Goal: Information Seeking & Learning: Check status

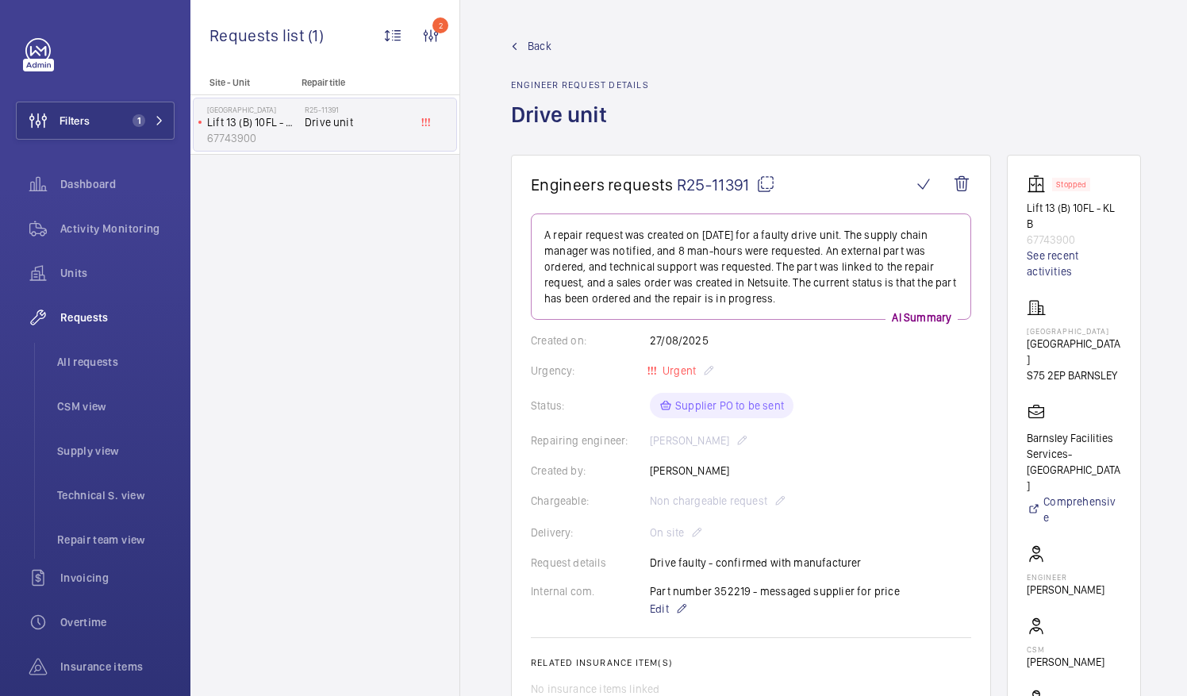
scroll to position [317, 0]
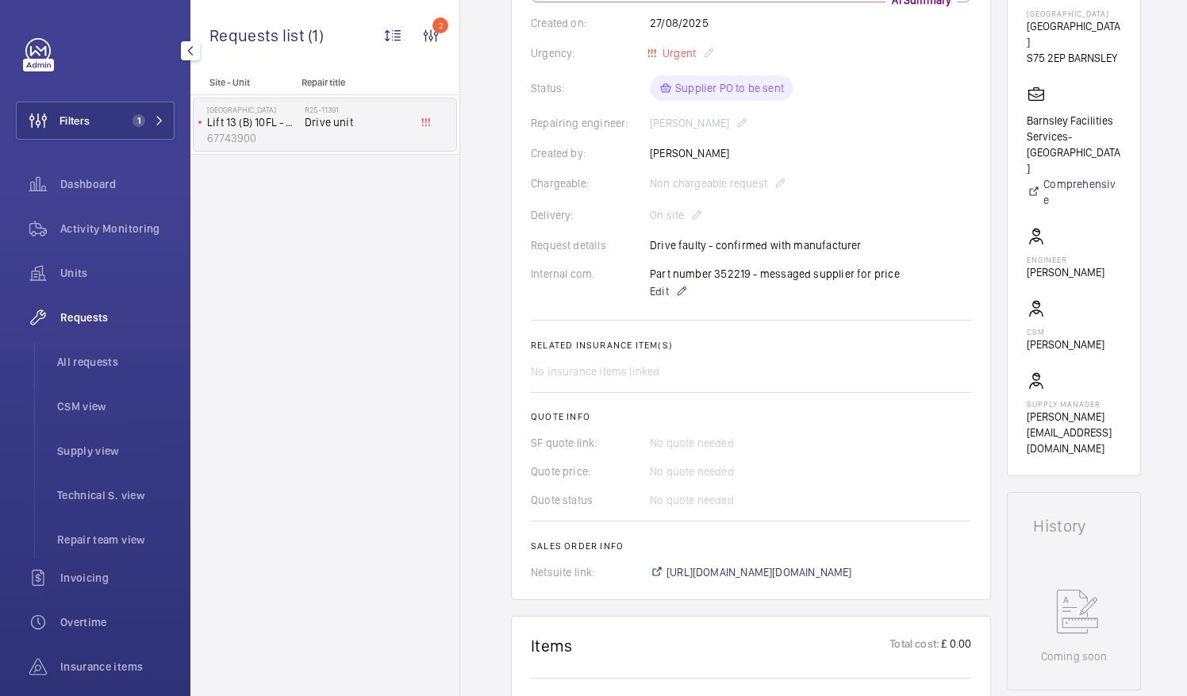
click at [84, 140] on div "Filters 1 Dashboard Activity Monitoring Units Requests All requests CSM view Su…" at bounding box center [95, 431] width 159 height 787
click at [82, 132] on span "Filters" at bounding box center [53, 121] width 73 height 38
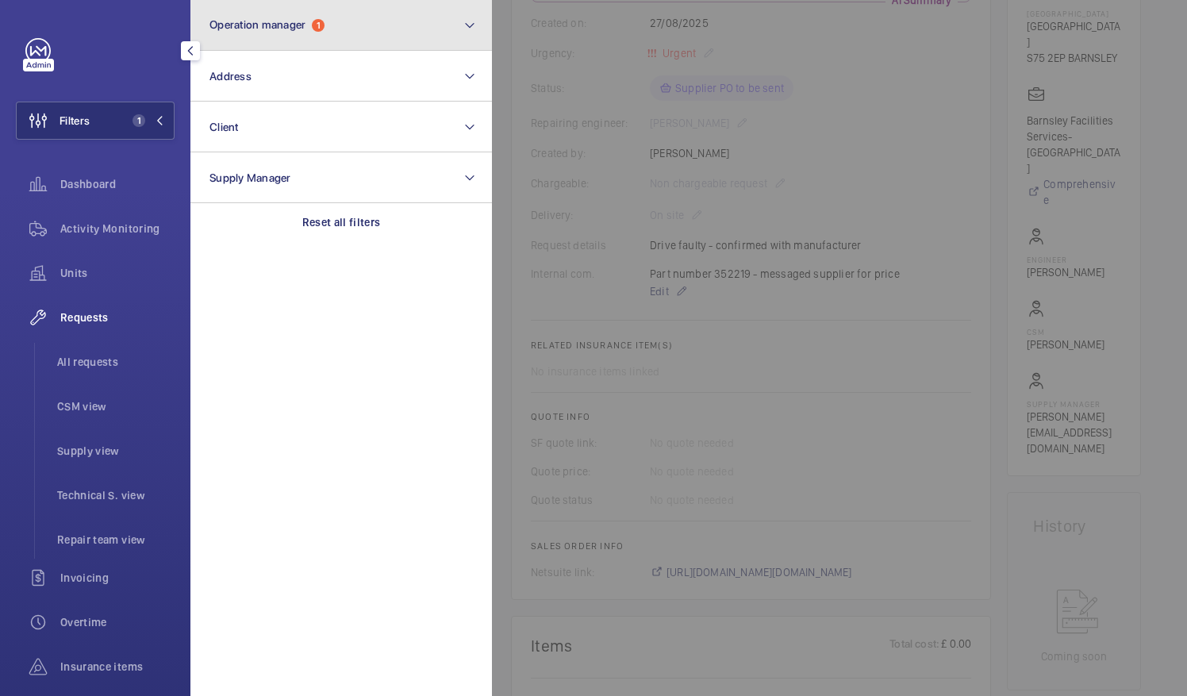
click at [334, 29] on button "Operation manager 1" at bounding box center [340, 25] width 301 height 51
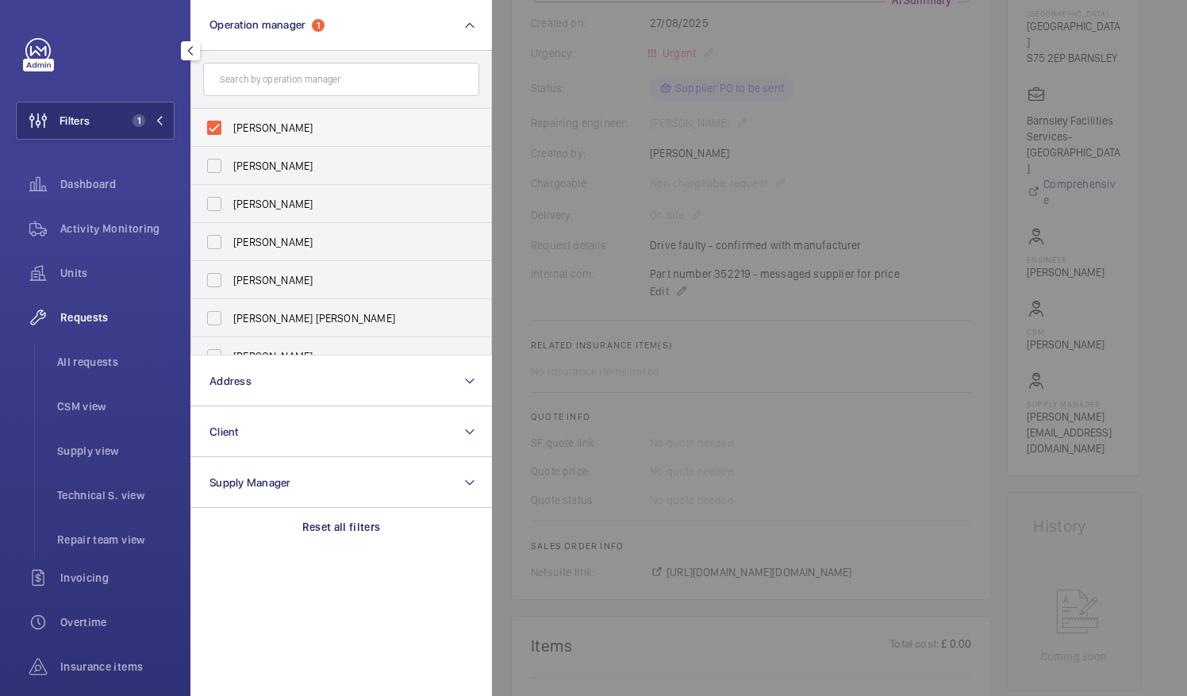
click at [217, 124] on label "[PERSON_NAME]" at bounding box center [329, 128] width 276 height 38
click at [217, 124] on input "[PERSON_NAME]" at bounding box center [214, 128] width 32 height 32
checkbox input "false"
click at [286, 84] on input "text" at bounding box center [341, 79] width 276 height 33
click at [213, 320] on label "[PERSON_NAME] [PERSON_NAME]" at bounding box center [329, 318] width 276 height 38
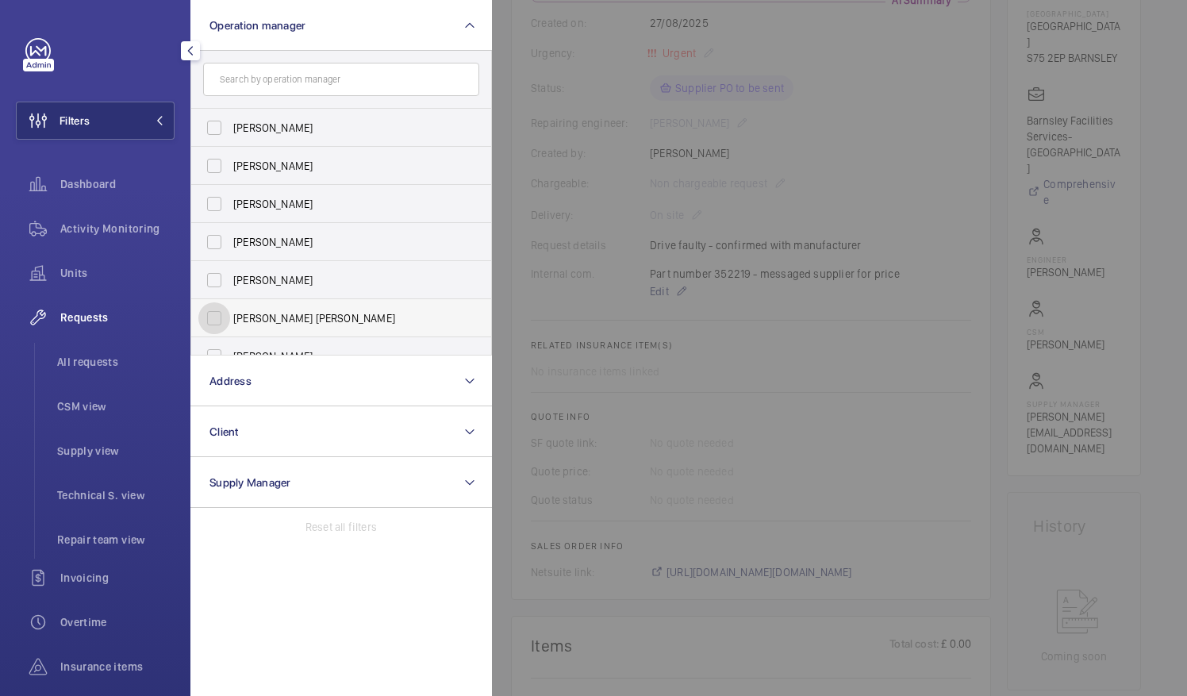
click at [213, 320] on input "[PERSON_NAME] [PERSON_NAME]" at bounding box center [214, 318] width 32 height 32
checkbox input "true"
click at [72, 277] on span "Units" at bounding box center [117, 273] width 114 height 16
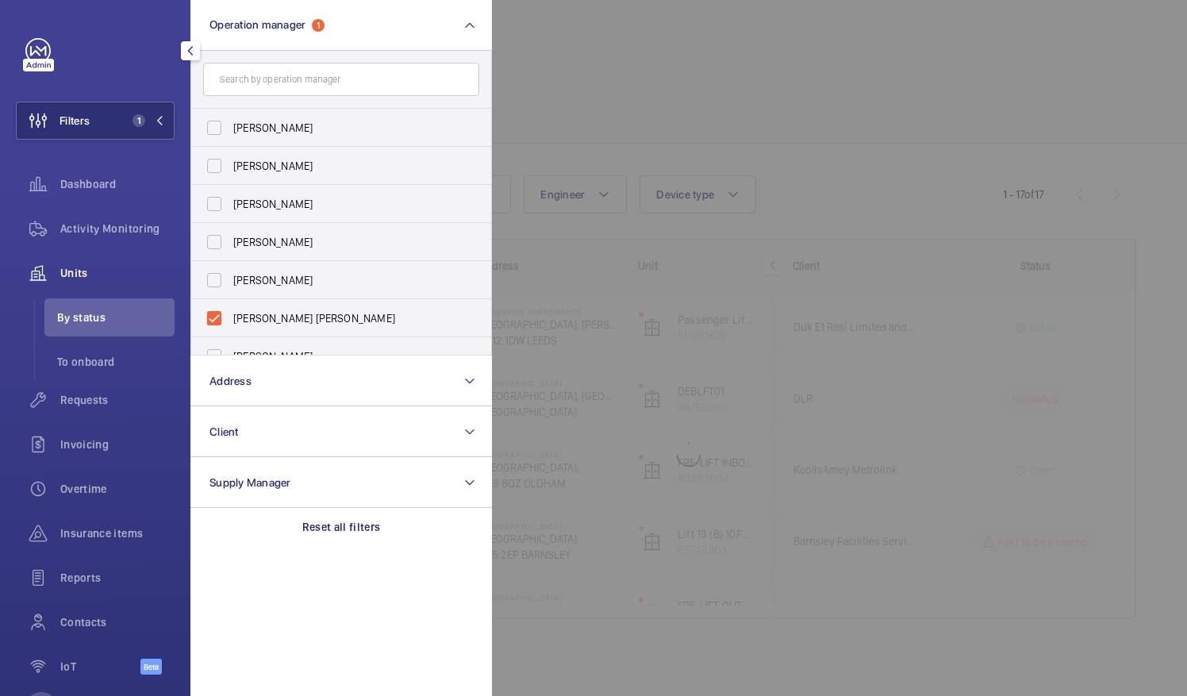
click at [603, 84] on div at bounding box center [1085, 348] width 1187 height 696
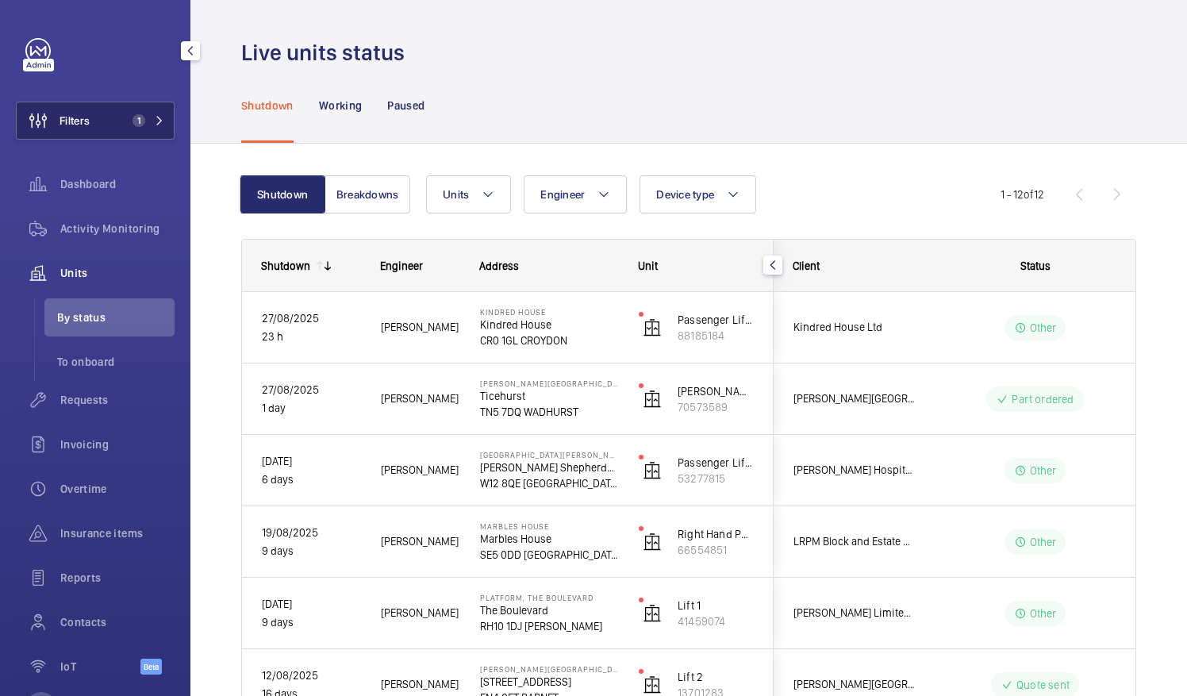
click at [68, 120] on span "Filters" at bounding box center [74, 121] width 30 height 16
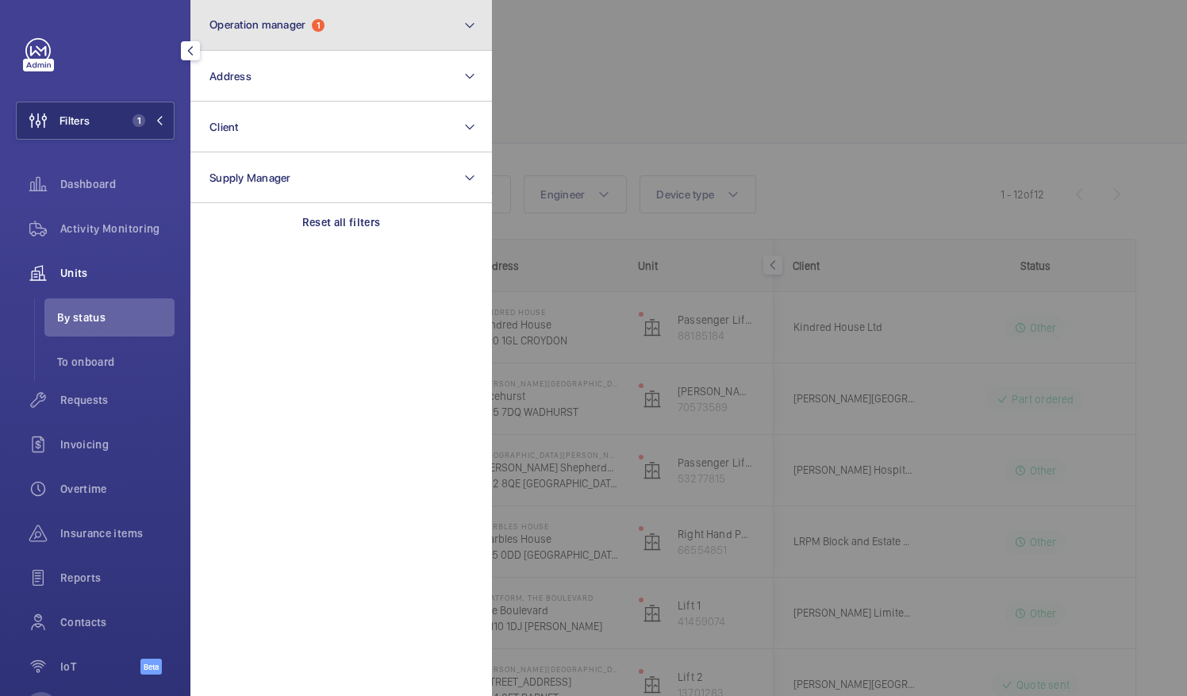
click at [328, 33] on button "Operation manager 1" at bounding box center [340, 25] width 301 height 51
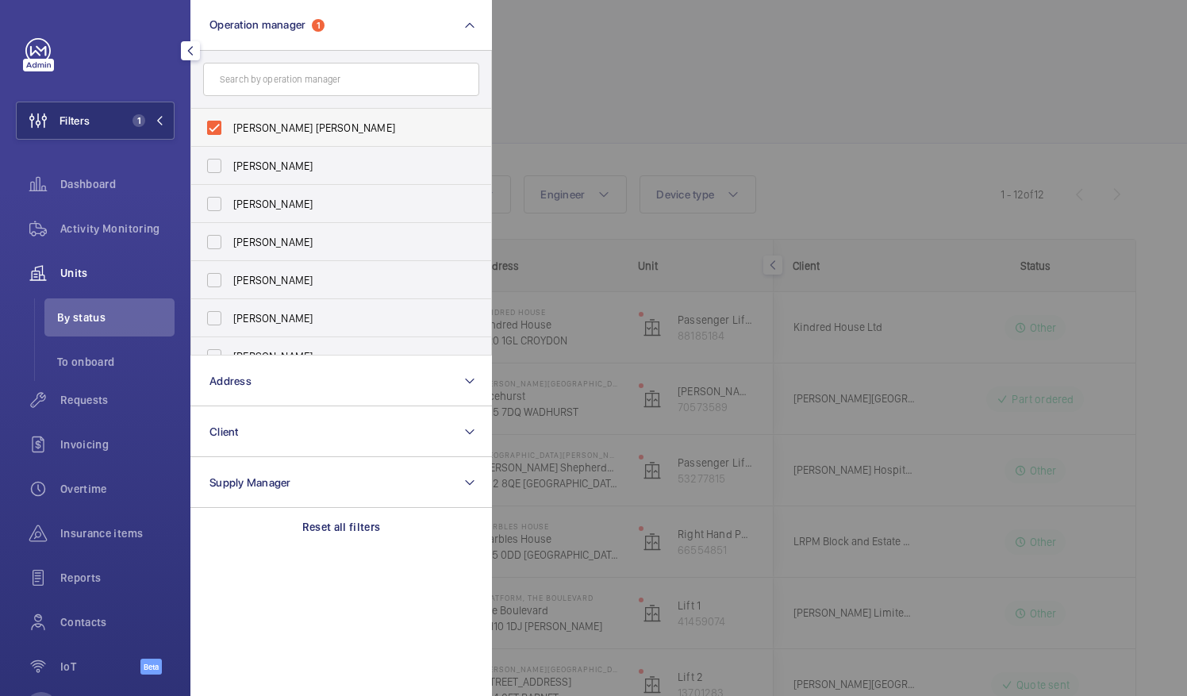
click at [204, 127] on label "[PERSON_NAME] [PERSON_NAME]" at bounding box center [329, 128] width 276 height 38
click at [204, 127] on input "[PERSON_NAME] [PERSON_NAME]" at bounding box center [214, 128] width 32 height 32
checkbox input "false"
click at [650, 87] on div at bounding box center [1085, 348] width 1187 height 696
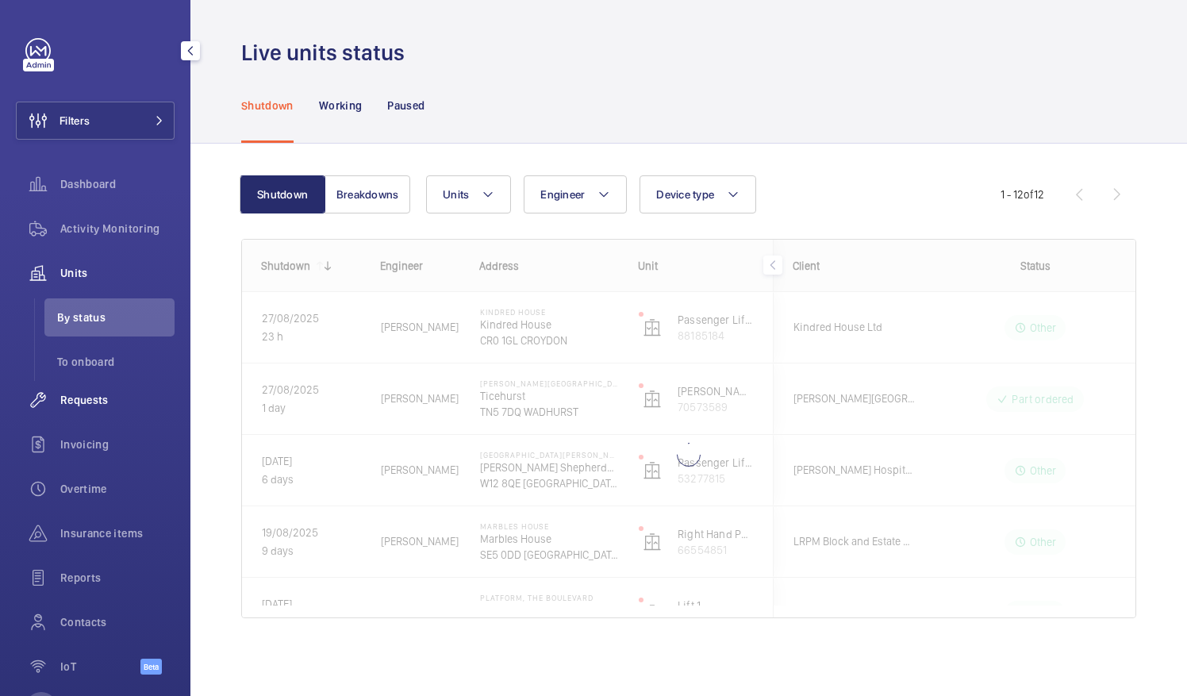
click at [78, 408] on div "Requests" at bounding box center [95, 400] width 159 height 38
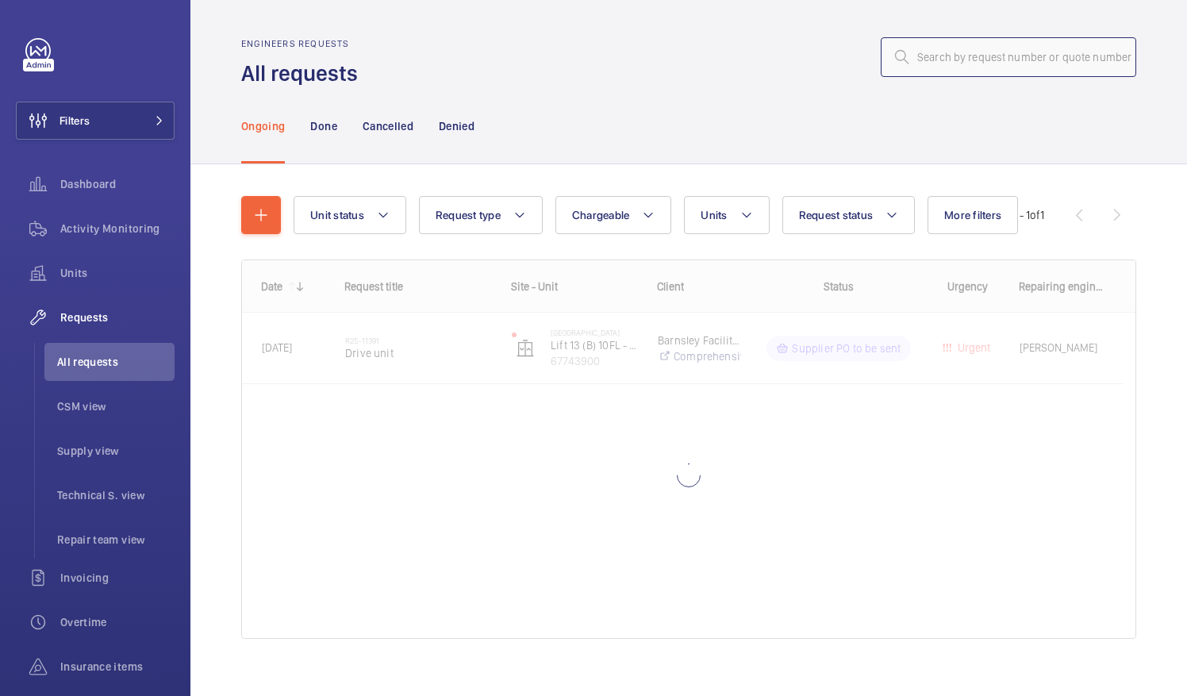
click at [977, 56] on input "text" at bounding box center [1007, 57] width 255 height 40
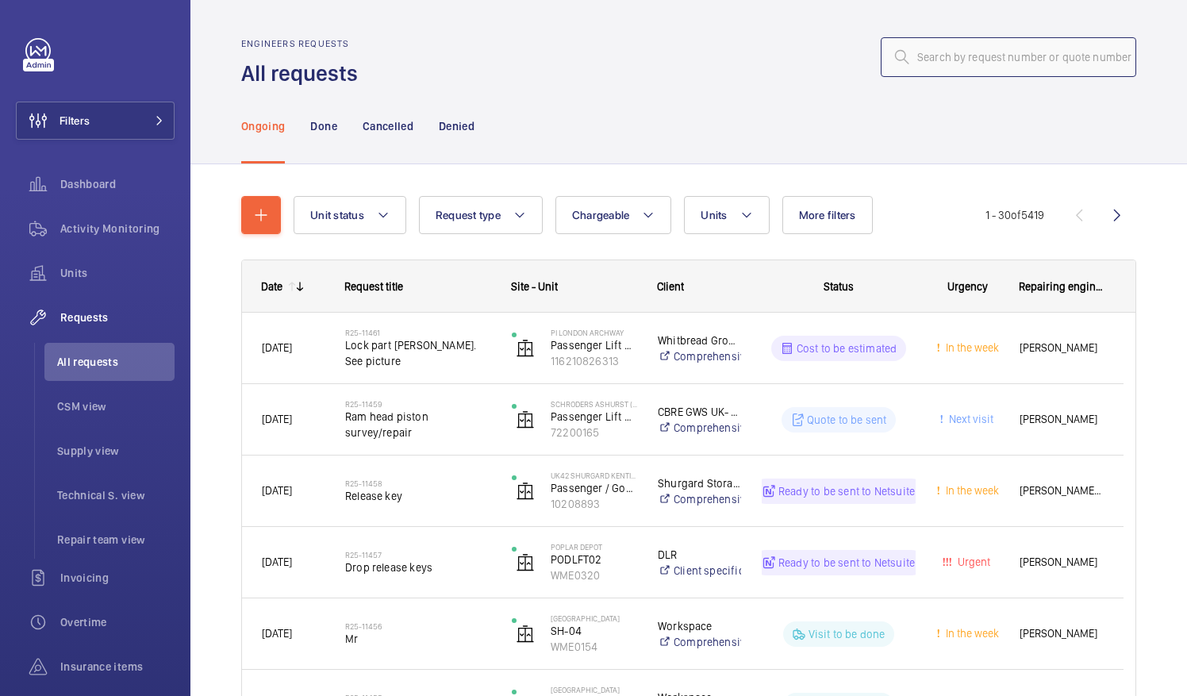
paste input "R25-11391"
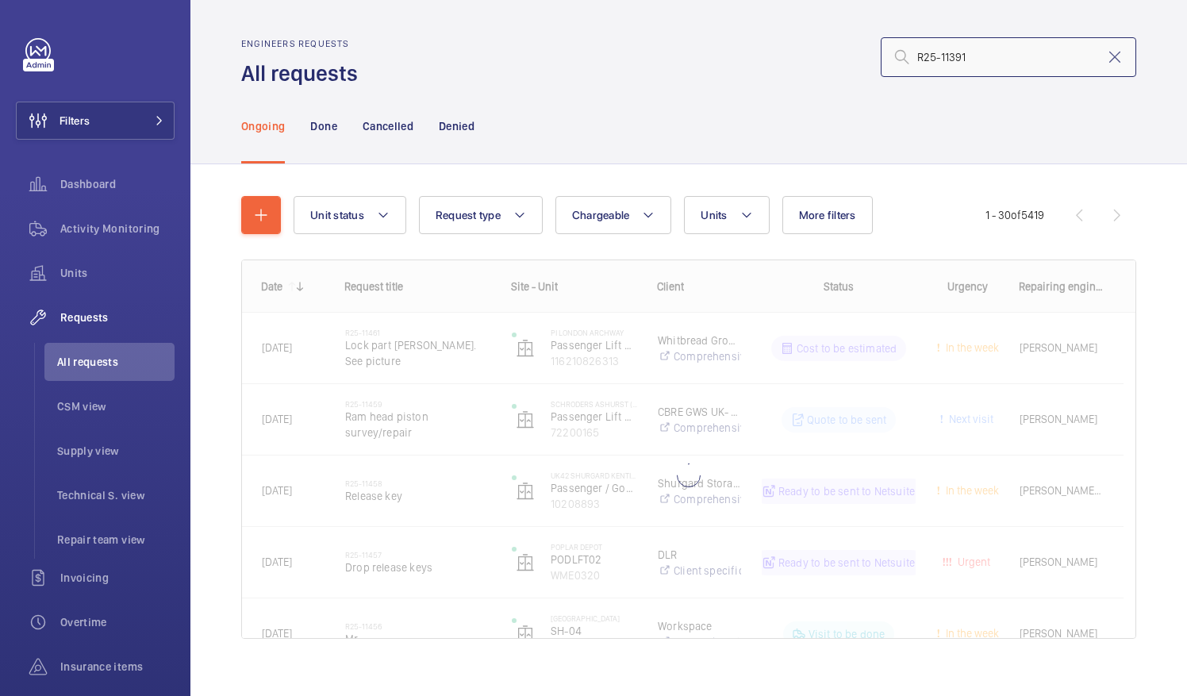
type input "R25-11391"
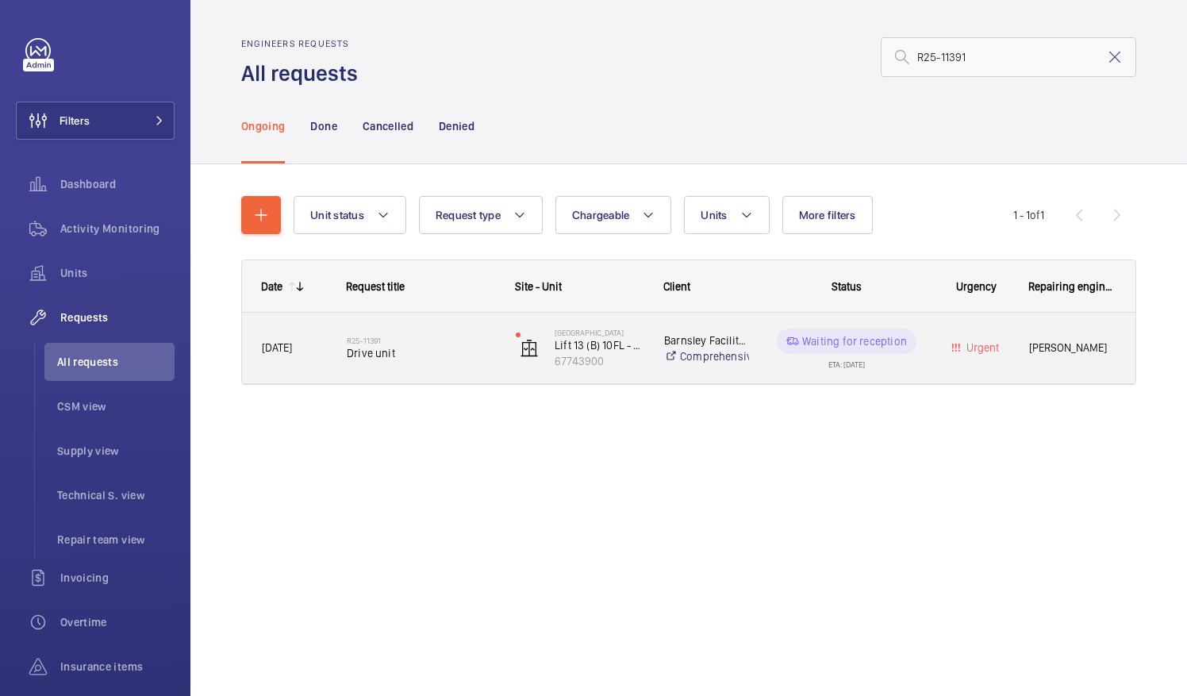
click at [838, 362] on div "ETA: [DATE]" at bounding box center [846, 361] width 36 height 14
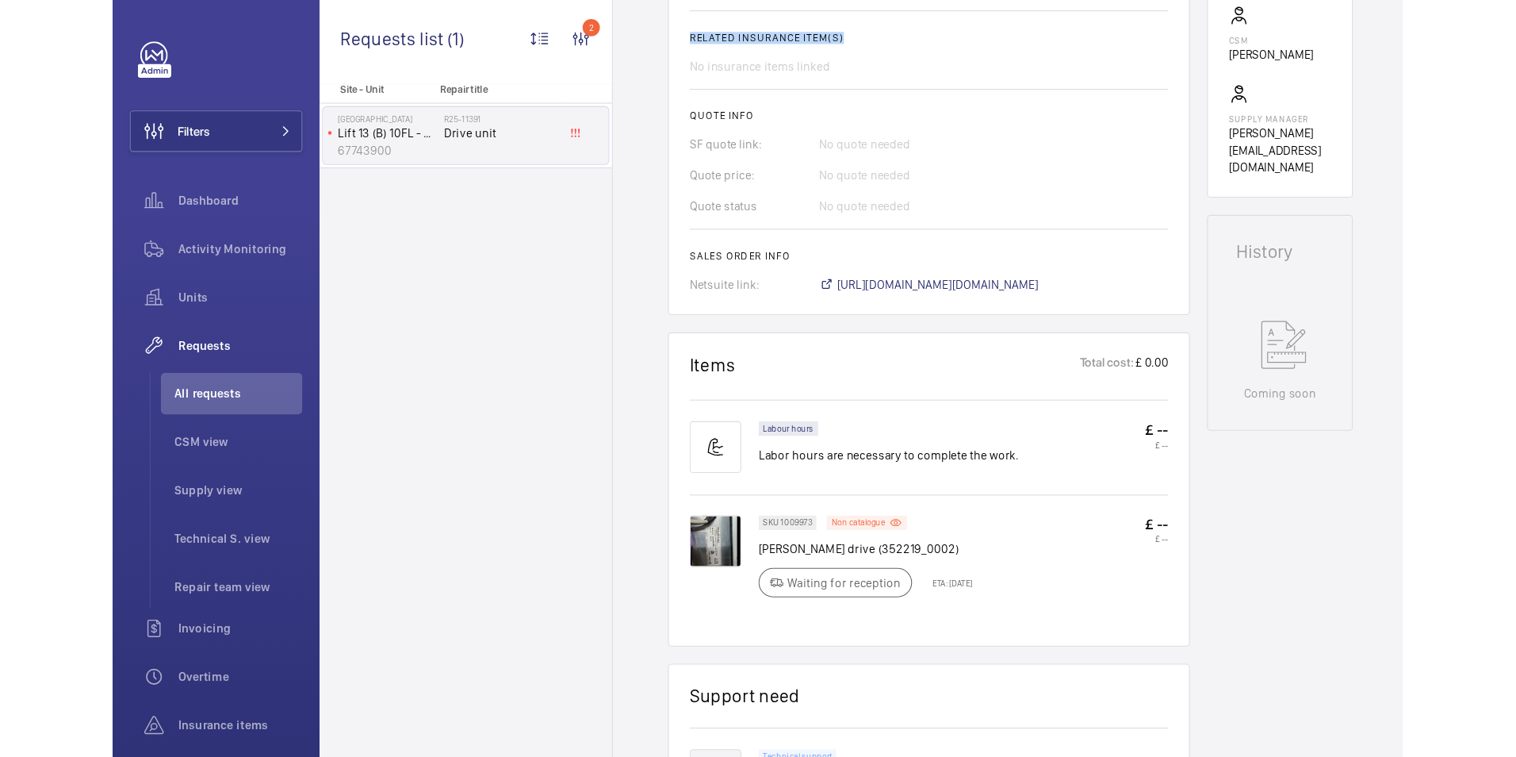
scroll to position [600, 0]
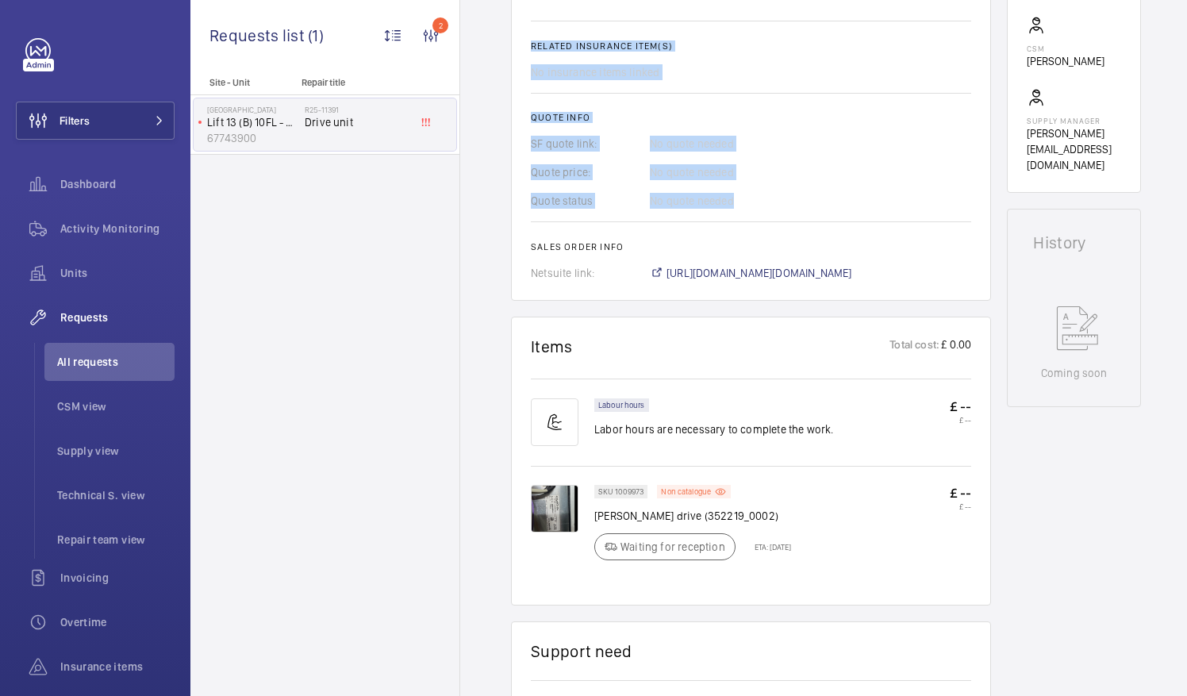
drag, startPoint x: 883, startPoint y: 228, endPoint x: 780, endPoint y: 197, distance: 107.9
drag, startPoint x: 780, startPoint y: 197, endPoint x: 792, endPoint y: 270, distance: 74.1
click at [792, 270] on span "[URL][DOMAIN_NAME][DOMAIN_NAME]" at bounding box center [759, 273] width 186 height 16
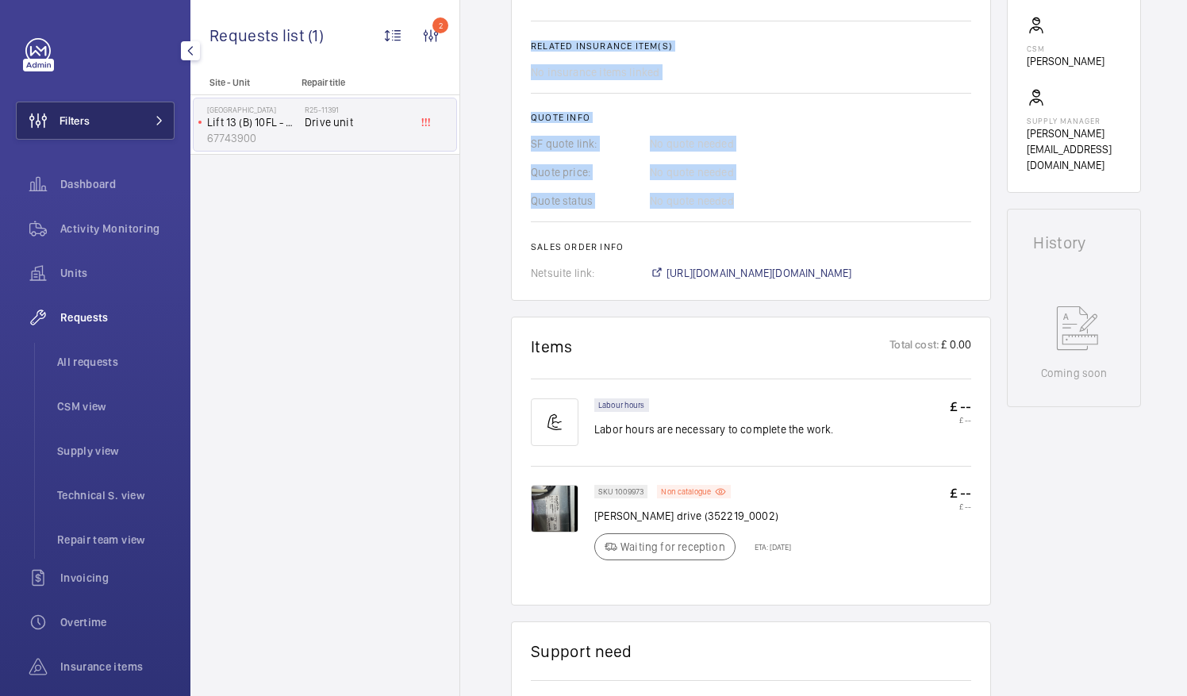
click at [88, 127] on span "Filters" at bounding box center [74, 121] width 30 height 16
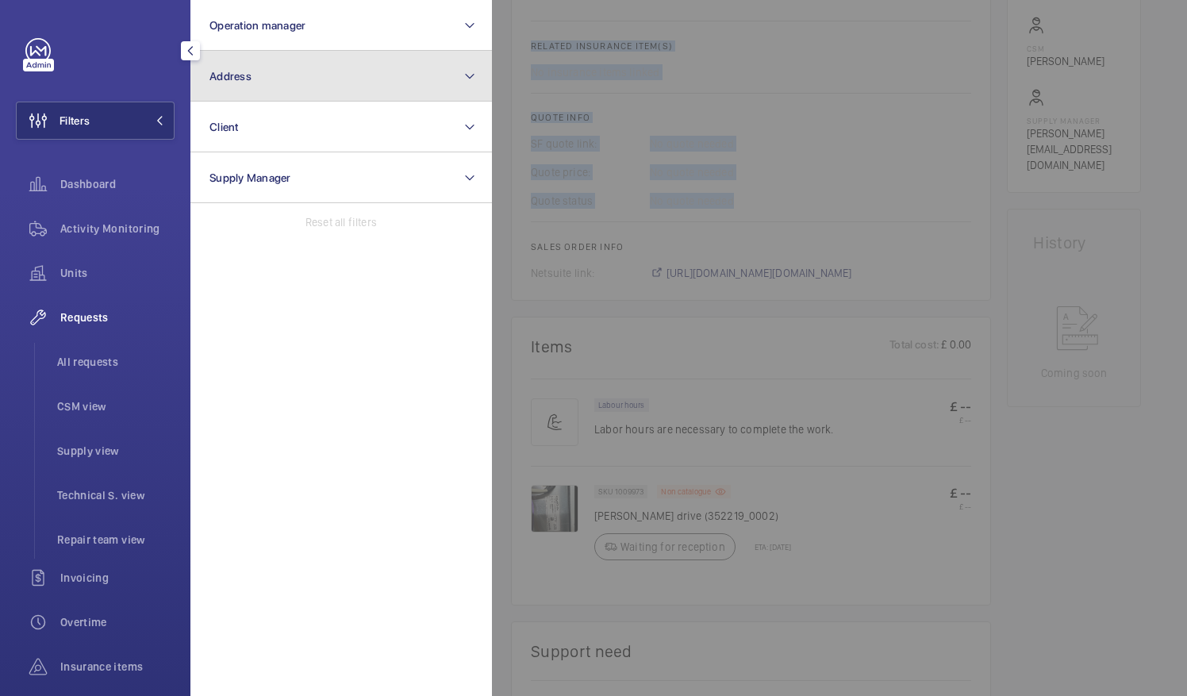
click at [209, 97] on button "Address" at bounding box center [340, 76] width 301 height 51
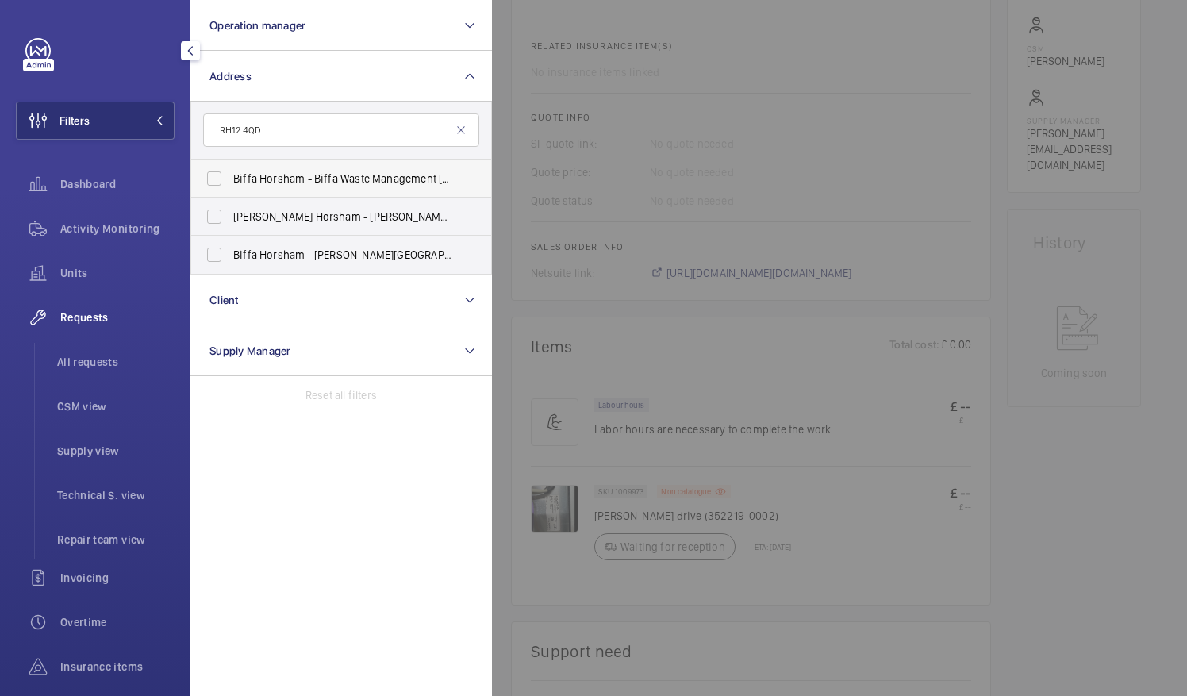
type input "RH12 4QD"
click at [208, 182] on label "Biffa Horsham - Biffa Waste Management [GEOGRAPHIC_DATA], [GEOGRAPHIC_DATA] RH1…" at bounding box center [329, 178] width 276 height 38
click at [208, 182] on input "Biffa Horsham - Biffa Waste Management [GEOGRAPHIC_DATA], [GEOGRAPHIC_DATA] RH1…" at bounding box center [214, 179] width 32 height 32
checkbox input "true"
click at [133, 225] on span "Activity Monitoring" at bounding box center [117, 228] width 114 height 16
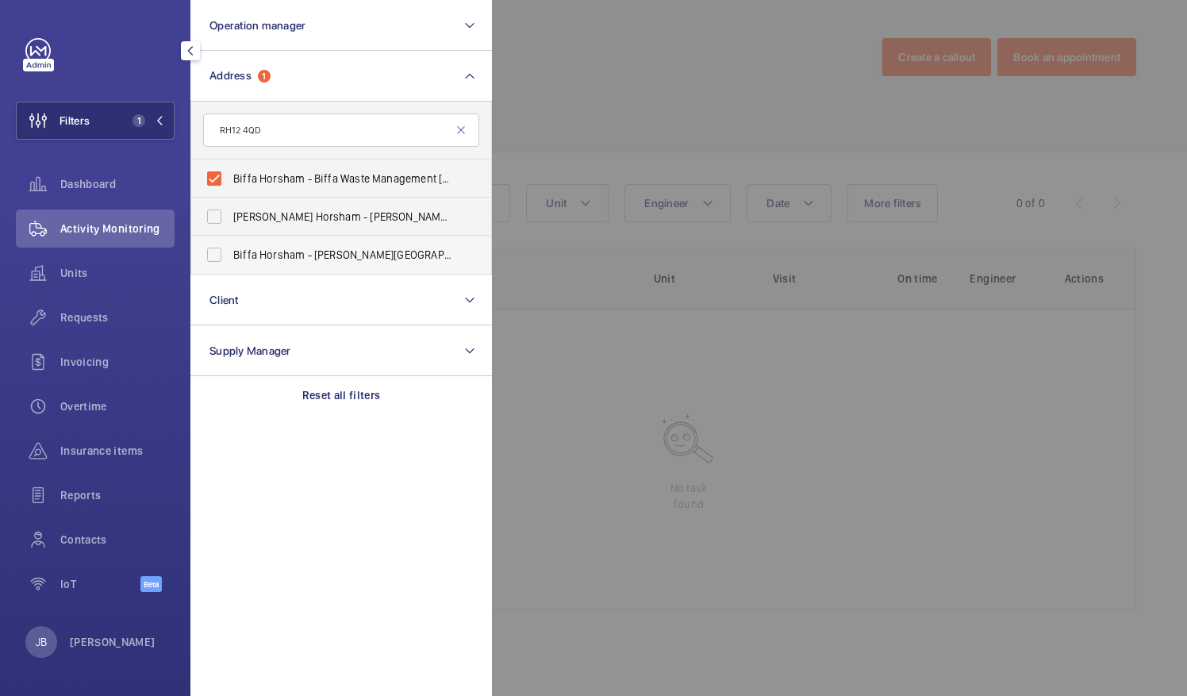
click at [220, 255] on label "Biffa Horsham - [PERSON_NAME][STREET_ADDRESS]" at bounding box center [329, 255] width 276 height 38
click at [220, 255] on input "Biffa Horsham - [PERSON_NAME][STREET_ADDRESS]" at bounding box center [214, 255] width 32 height 32
checkbox input "true"
click at [609, 102] on div at bounding box center [1085, 348] width 1187 height 696
